Goal: Information Seeking & Learning: Learn about a topic

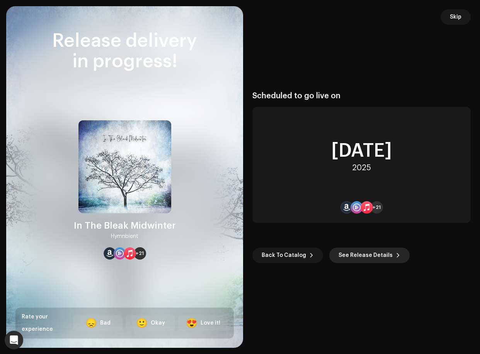
scroll to position [915, 0]
click at [290, 255] on span "Back To Catalog" at bounding box center [284, 255] width 44 height 15
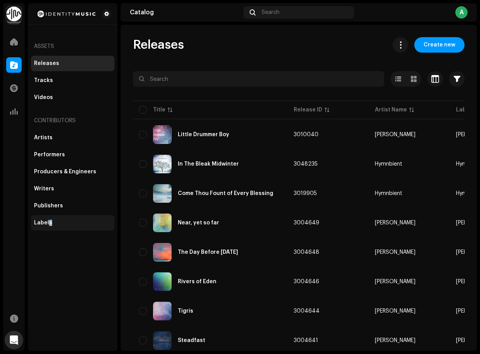
click at [50, 222] on div "Labels" at bounding box center [43, 223] width 18 height 6
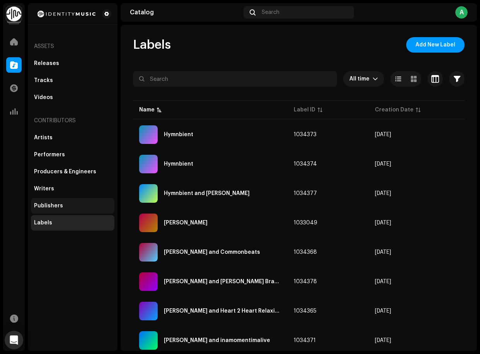
click at [48, 209] on div "Publishers" at bounding box center [73, 205] width 84 height 15
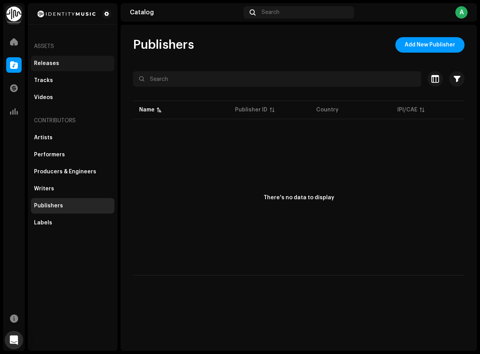
click at [41, 66] on div "Releases" at bounding box center [46, 63] width 25 height 6
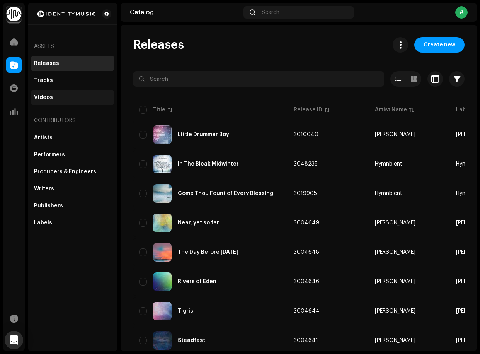
click at [39, 102] on div "Videos" at bounding box center [73, 97] width 84 height 15
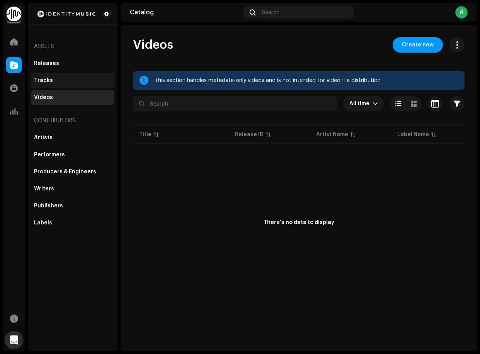
click at [40, 83] on div "Tracks" at bounding box center [43, 80] width 19 height 6
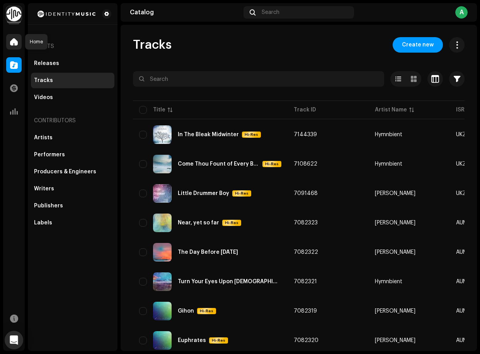
click at [10, 45] on div at bounding box center [13, 41] width 15 height 15
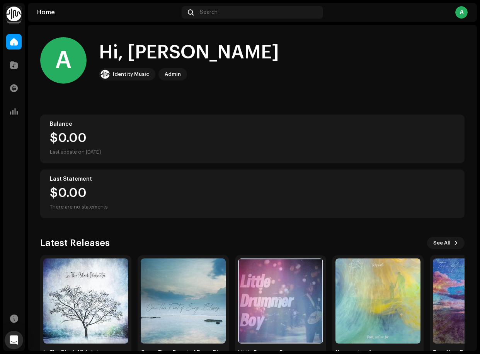
scroll to position [28, 0]
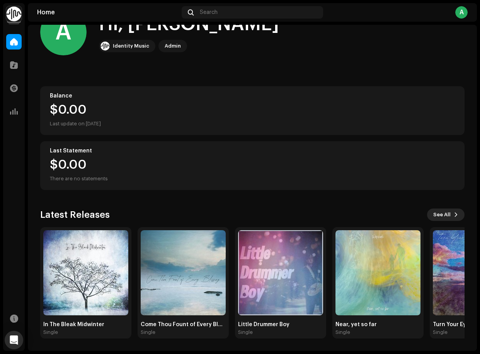
click at [454, 215] on span at bounding box center [456, 215] width 5 height 6
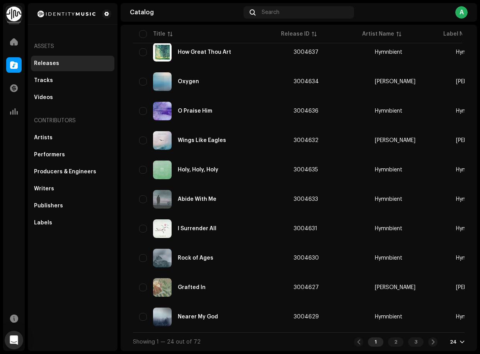
click at [71, 253] on div "Assets Releases Tracks Videos Contributors Artists Performers Producers & Engin…" at bounding box center [73, 177] width 90 height 348
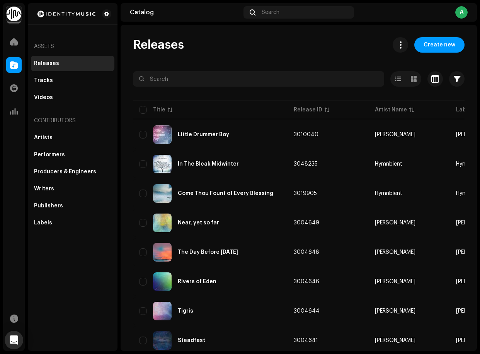
click at [16, 16] on img at bounding box center [13, 13] width 15 height 15
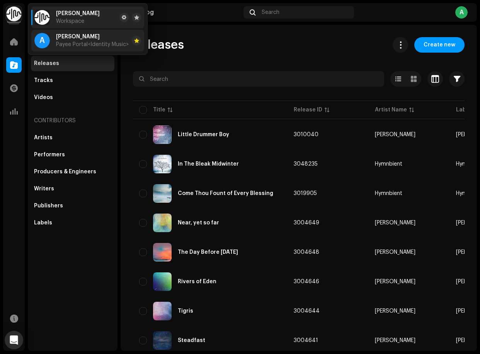
click at [65, 41] on div "Andrew Robinson Payee Portal <Identity Music>" at bounding box center [92, 41] width 73 height 14
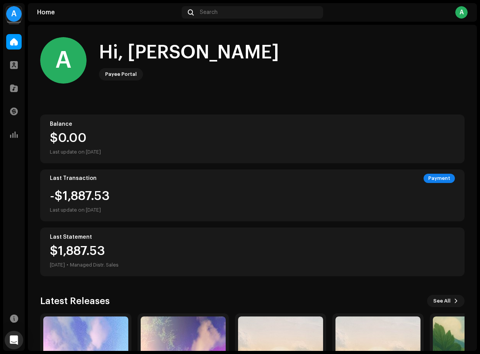
scroll to position [86, 0]
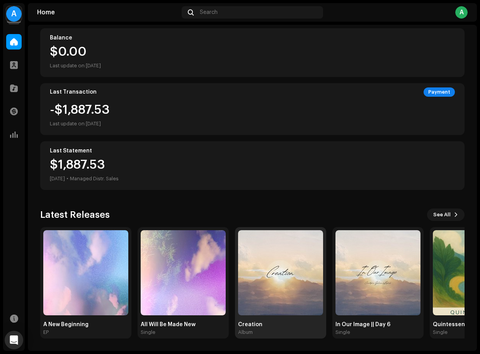
click at [282, 280] on img at bounding box center [280, 272] width 85 height 85
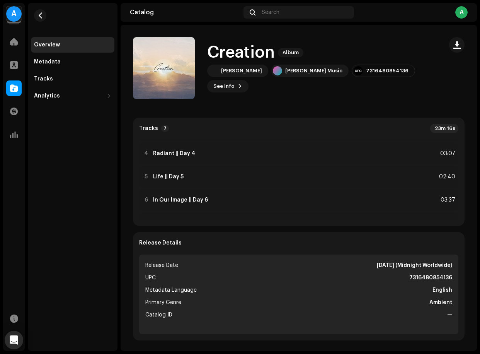
scroll to position [87, 0]
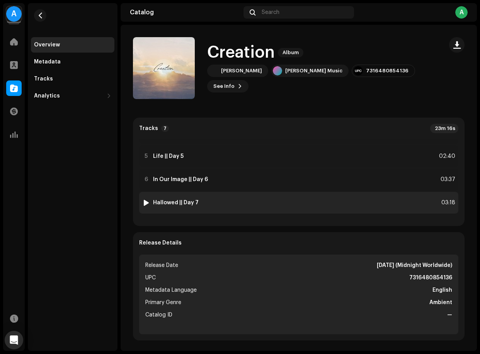
click at [147, 203] on div at bounding box center [146, 203] width 6 height 6
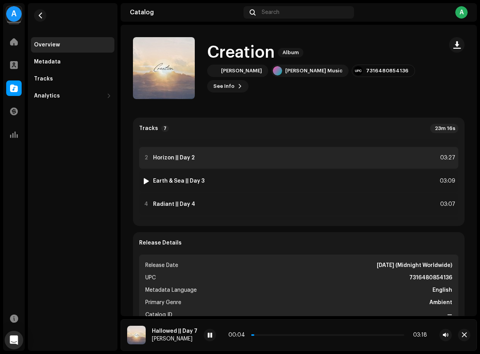
scroll to position [4, 0]
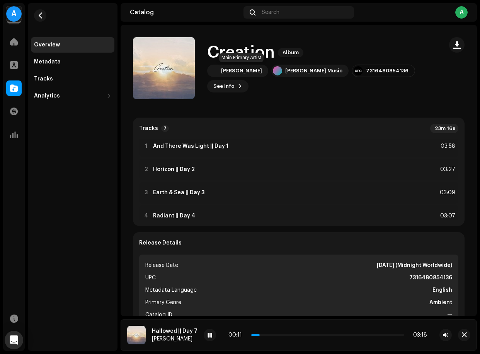
click at [223, 74] on div "[PERSON_NAME]" at bounding box center [237, 71] width 61 height 12
click at [225, 70] on div "[PERSON_NAME]" at bounding box center [241, 71] width 41 height 6
click at [215, 70] on img at bounding box center [213, 70] width 9 height 9
click at [252, 71] on div "[PERSON_NAME]" at bounding box center [241, 71] width 41 height 6
click at [232, 89] on span "See Info" at bounding box center [223, 86] width 21 height 15
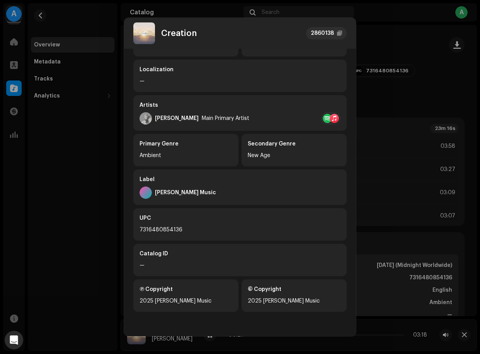
scroll to position [0, 0]
